Goal: Information Seeking & Learning: Understand process/instructions

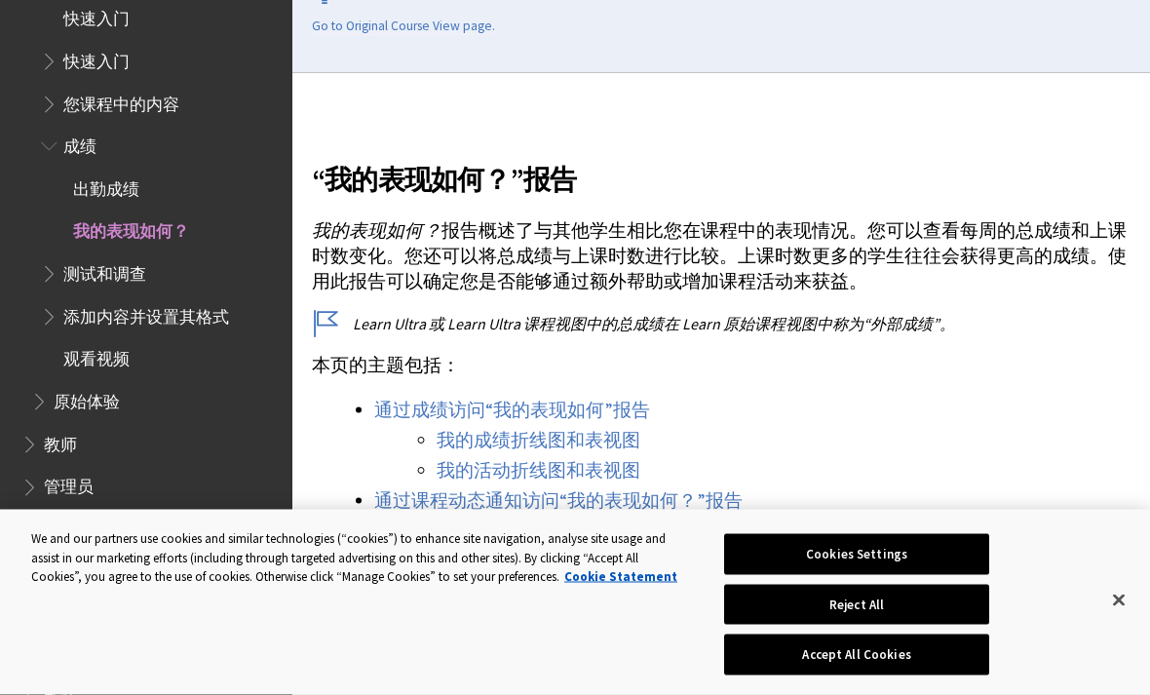
scroll to position [375, 0]
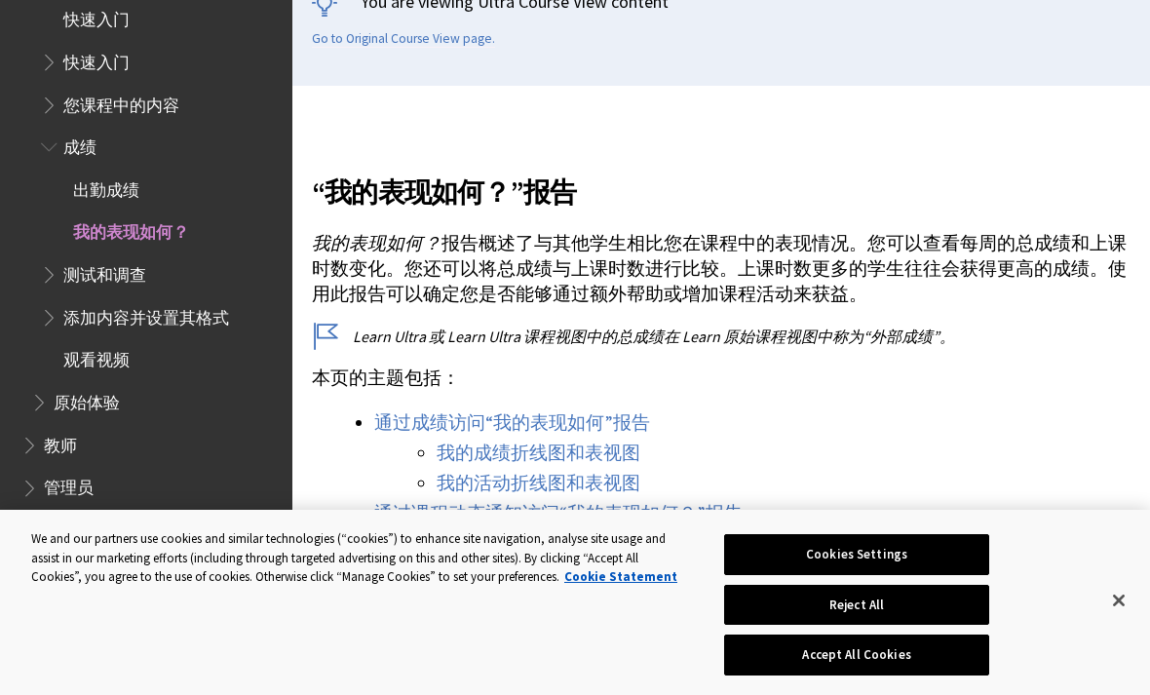
click at [106, 186] on span "出勤成绩" at bounding box center [166, 189] width 230 height 33
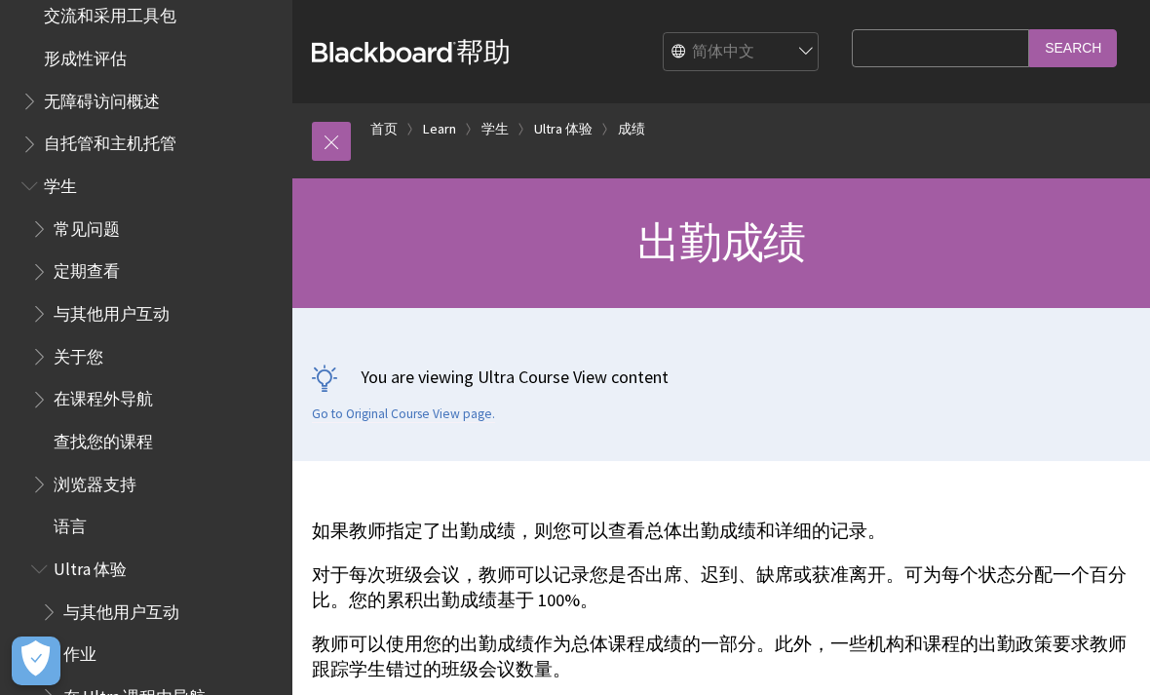
scroll to position [17, 0]
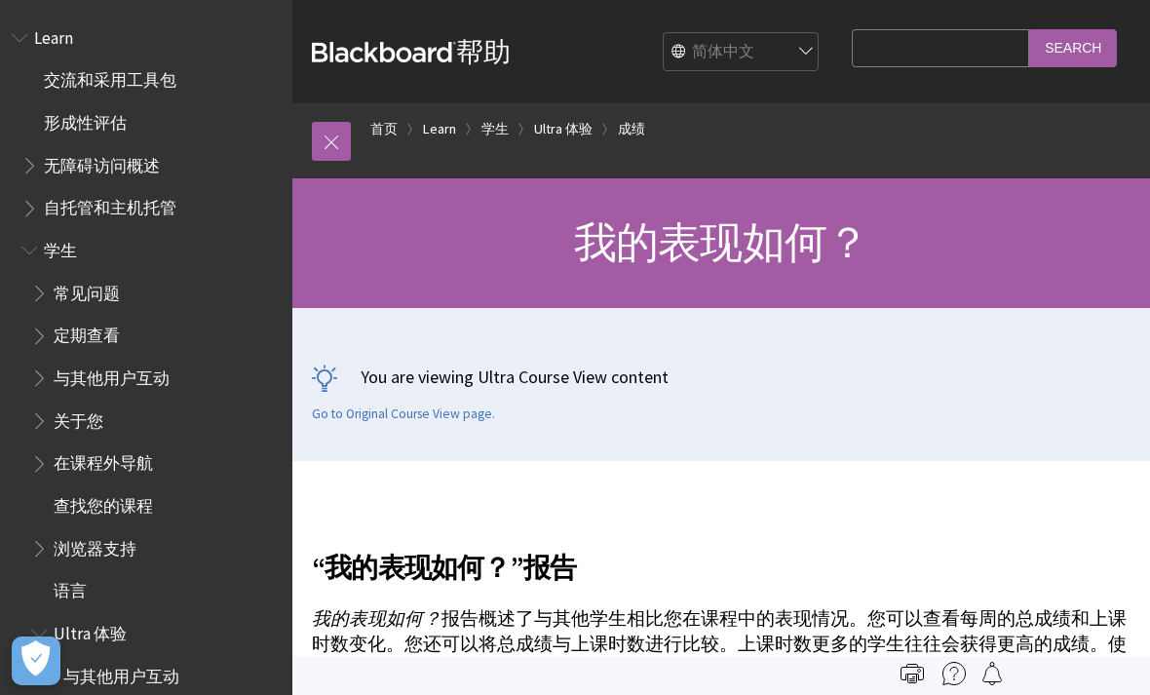
scroll to position [888, 0]
click at [326, 156] on link at bounding box center [331, 141] width 39 height 39
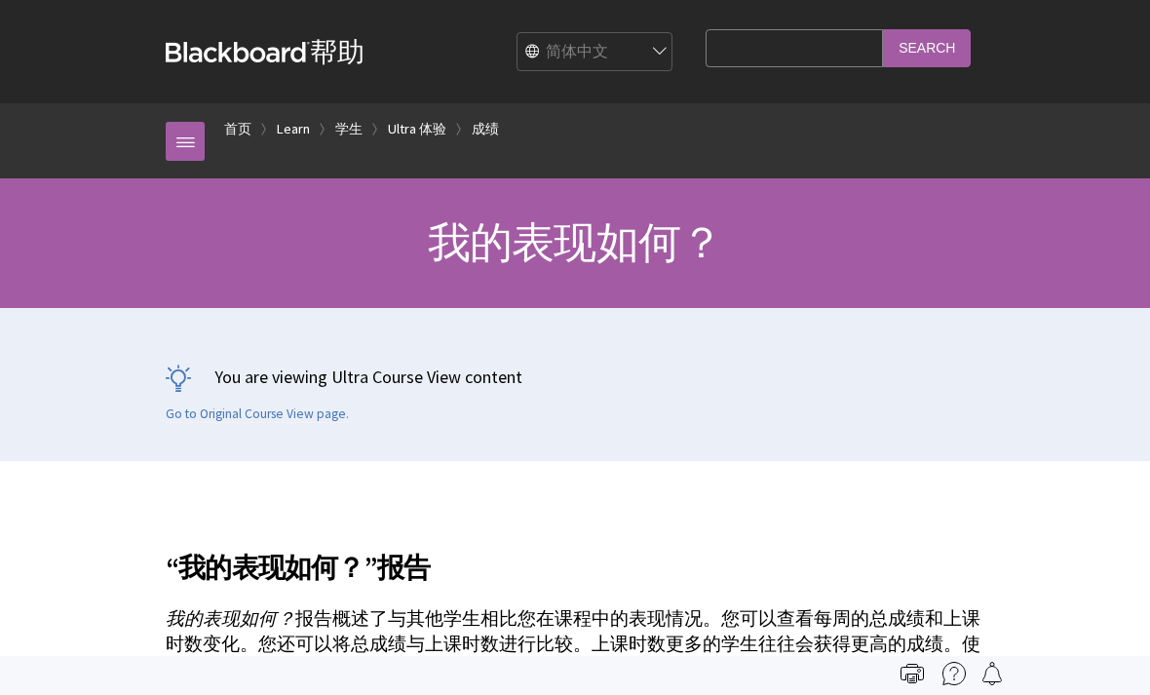
click at [256, 124] on ol "首页 Learn 学生 Ultra 体验 成绩" at bounding box center [594, 131] width 779 height 57
click at [249, 131] on link "首页" at bounding box center [237, 129] width 27 height 24
